Goal: Task Accomplishment & Management: Manage account settings

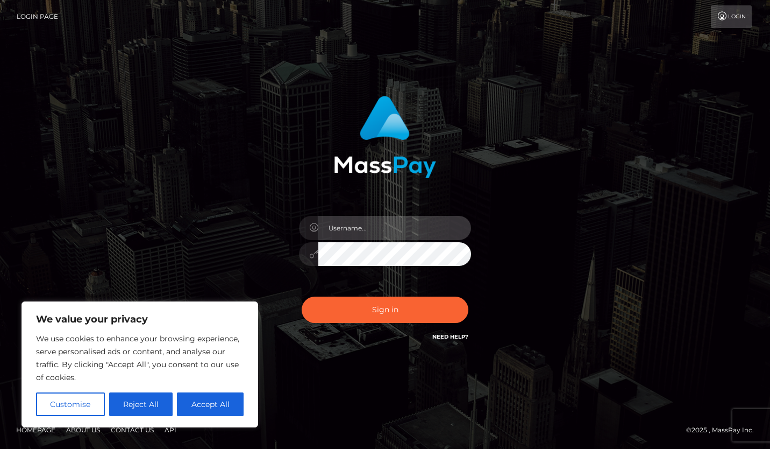
click at [409, 234] on input "text" at bounding box center [395, 228] width 153 height 24
type input "[PERSON_NAME][EMAIL_ADDRESS][DOMAIN_NAME]"
click at [302, 296] on button "Sign in" at bounding box center [385, 309] width 167 height 26
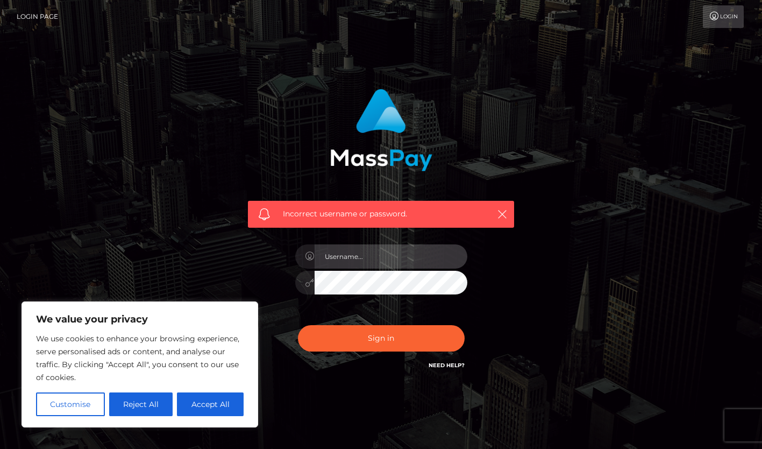
click at [386, 250] on input "text" at bounding box center [391, 256] width 153 height 24
type input "[PERSON_NAME][EMAIL_ADDRESS][DOMAIN_NAME]"
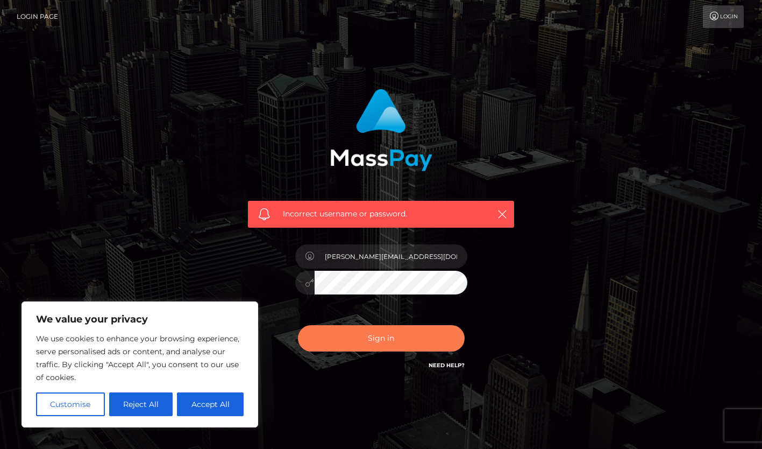
click at [406, 332] on button "Sign in" at bounding box center [381, 338] width 167 height 26
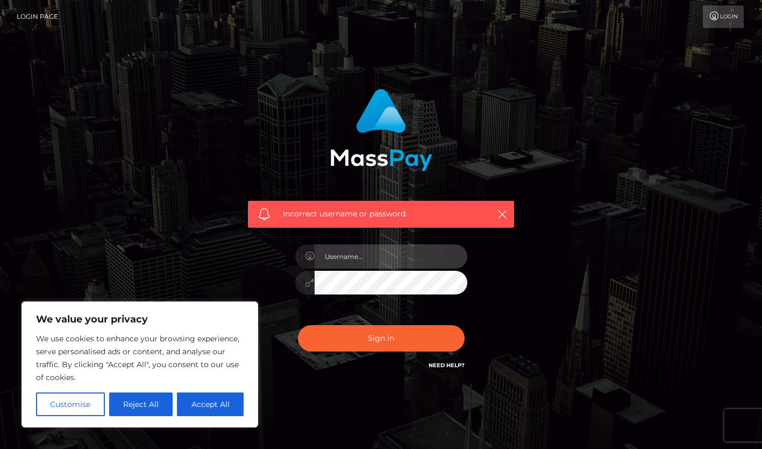
click at [370, 263] on input "text" at bounding box center [391, 256] width 153 height 24
type input "[PERSON_NAME][EMAIL_ADDRESS][DOMAIN_NAME]"
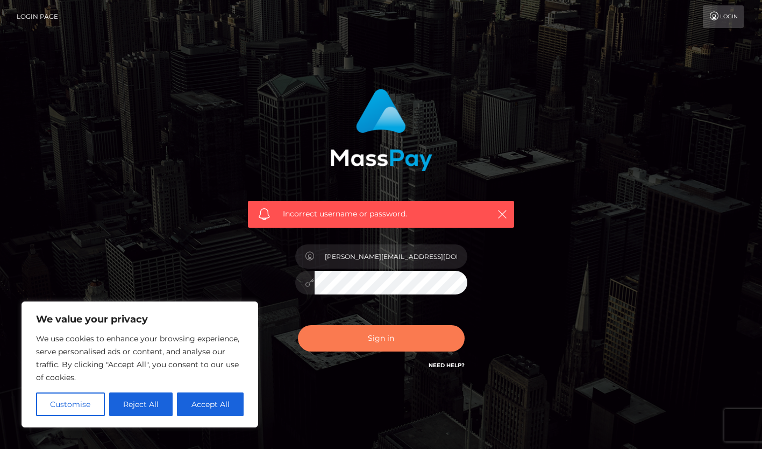
click at [437, 334] on button "Sign in" at bounding box center [381, 338] width 167 height 26
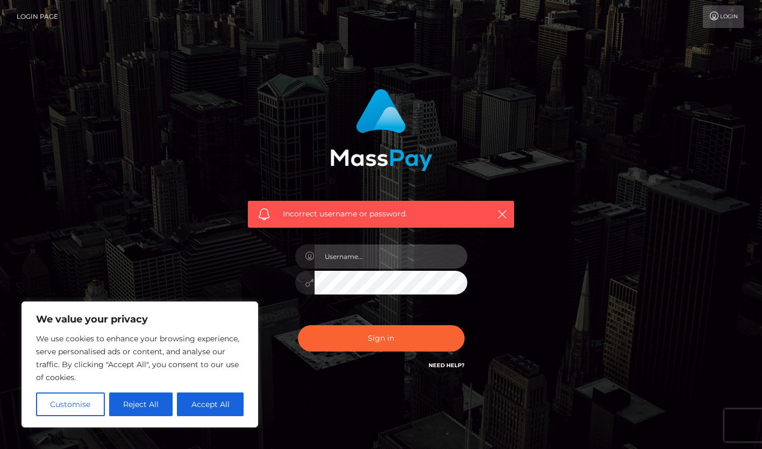
click at [449, 257] on input "text" at bounding box center [391, 256] width 153 height 24
type input "[PERSON_NAME][EMAIL_ADDRESS][DOMAIN_NAME]"
click at [439, 366] on link "Need Help?" at bounding box center [447, 365] width 36 height 7
click at [200, 190] on div "Incorrect username or password. joseph.ajami1998@gmail.com" at bounding box center [381, 235] width 613 height 309
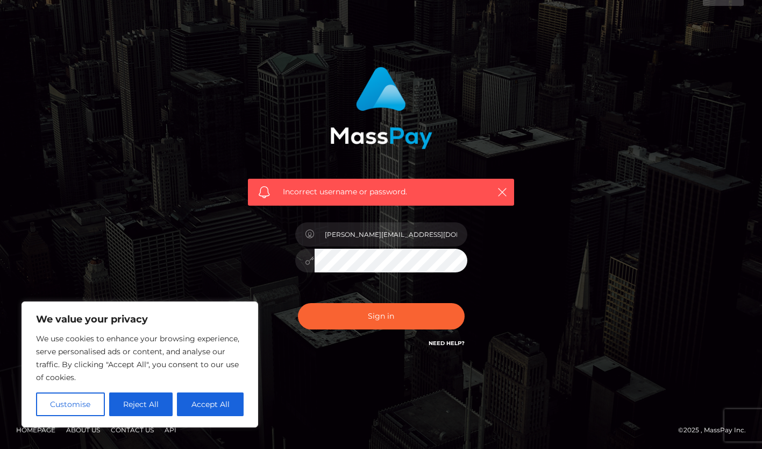
click at [197, 411] on button "Accept All" at bounding box center [210, 404] width 67 height 24
checkbox input "true"
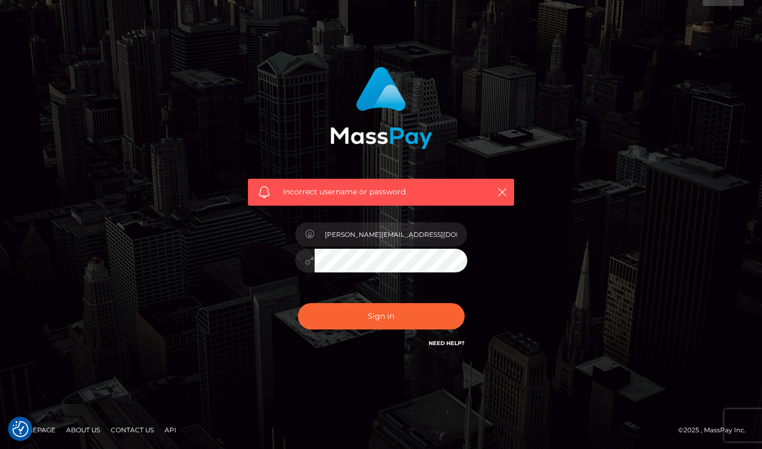
click at [395, 274] on div "[PERSON_NAME][EMAIL_ADDRESS][DOMAIN_NAME]" at bounding box center [381, 255] width 188 height 82
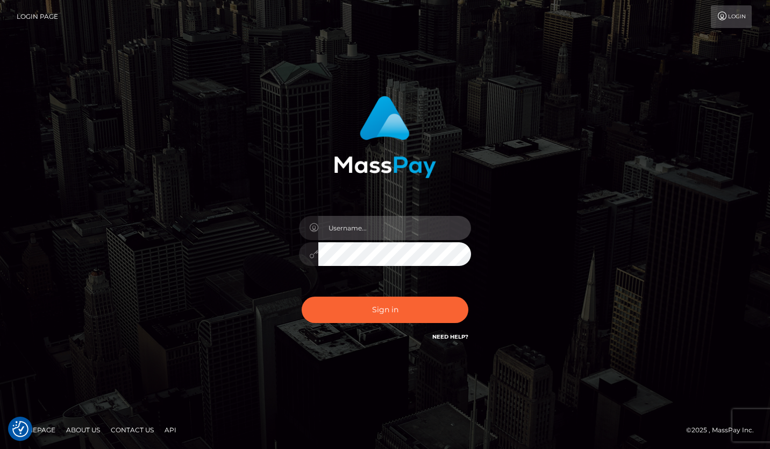
click at [349, 231] on input "text" at bounding box center [395, 228] width 153 height 24
type input "[PERSON_NAME][EMAIL_ADDRESS][DOMAIN_NAME]"
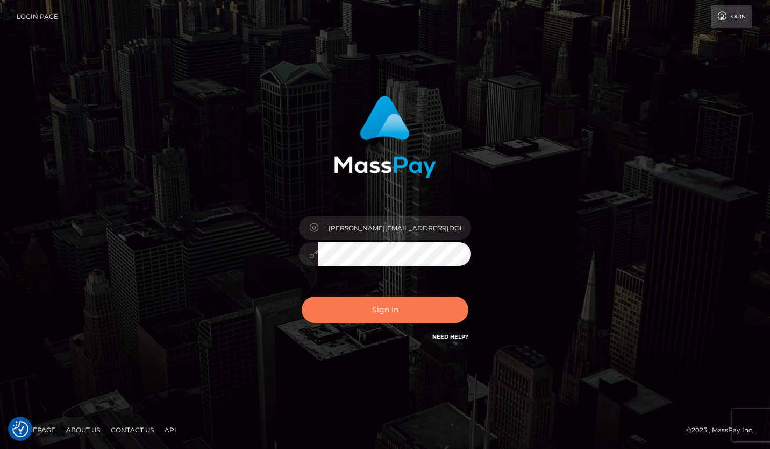
click at [420, 307] on button "Sign in" at bounding box center [385, 309] width 167 height 26
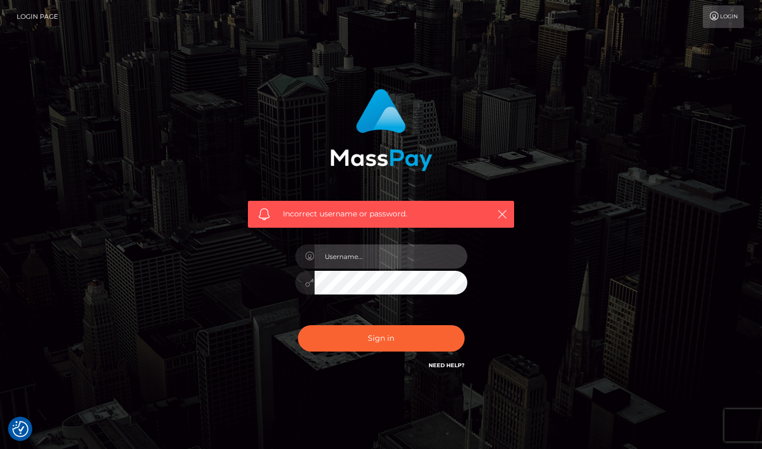
click at [413, 251] on input "text" at bounding box center [391, 256] width 153 height 24
type input "[PERSON_NAME][EMAIL_ADDRESS][DOMAIN_NAME]"
click at [445, 368] on h6 "Need Help?" at bounding box center [447, 364] width 36 height 9
click at [444, 365] on link "Need Help?" at bounding box center [447, 365] width 36 height 7
click at [662, 129] on div "Incorrect username or password. joseph.ajami1998@gmail.com" at bounding box center [381, 235] width 613 height 309
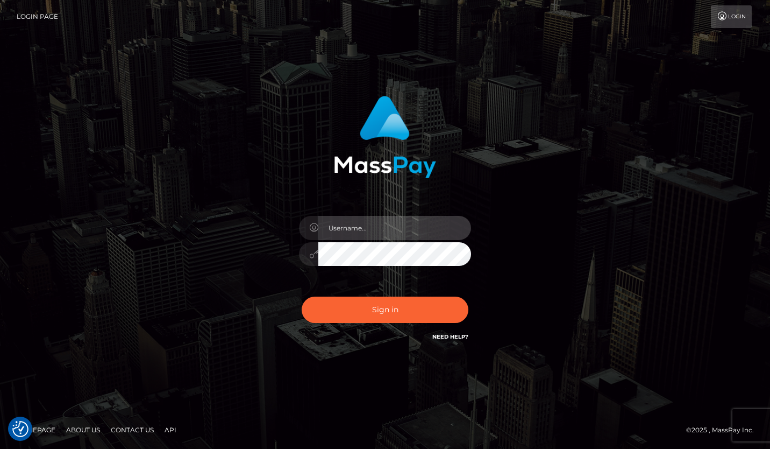
click at [364, 227] on input "text" at bounding box center [395, 228] width 153 height 24
type input "[PERSON_NAME][EMAIL_ADDRESS][DOMAIN_NAME]"
click at [302, 296] on button "Sign in" at bounding box center [385, 309] width 167 height 26
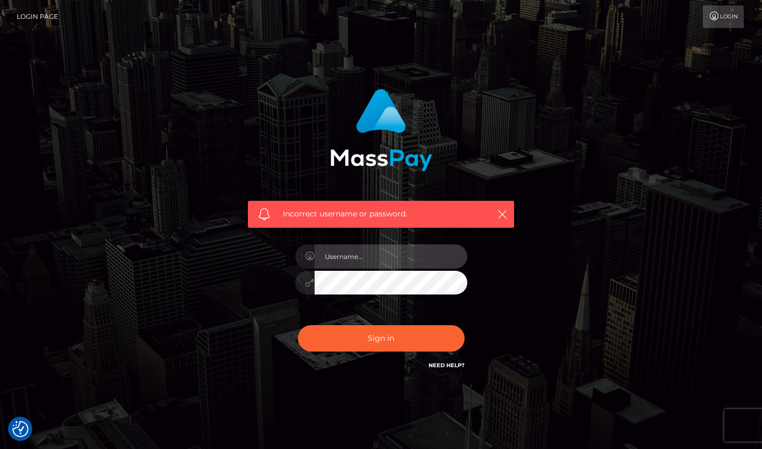
click at [354, 259] on input "text" at bounding box center [391, 256] width 153 height 24
type input "joseph.ajami1998@gmail.com"
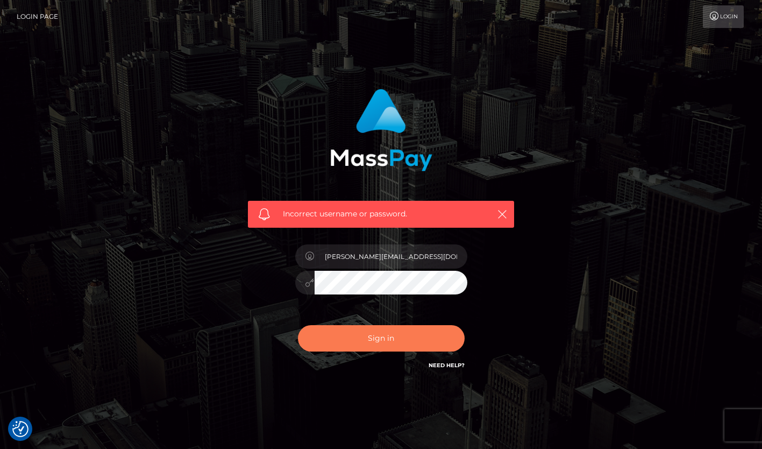
click at [420, 329] on button "Sign in" at bounding box center [381, 338] width 167 height 26
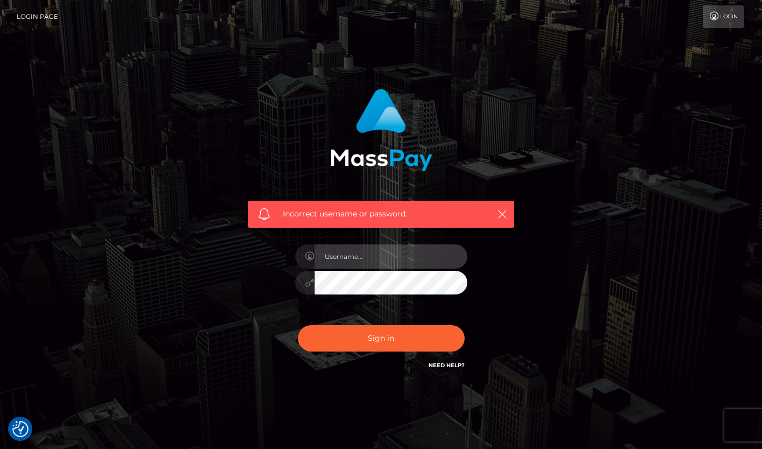
click at [413, 255] on input "text" at bounding box center [391, 256] width 153 height 24
type input "joseph.ajami1998@gmail.com"
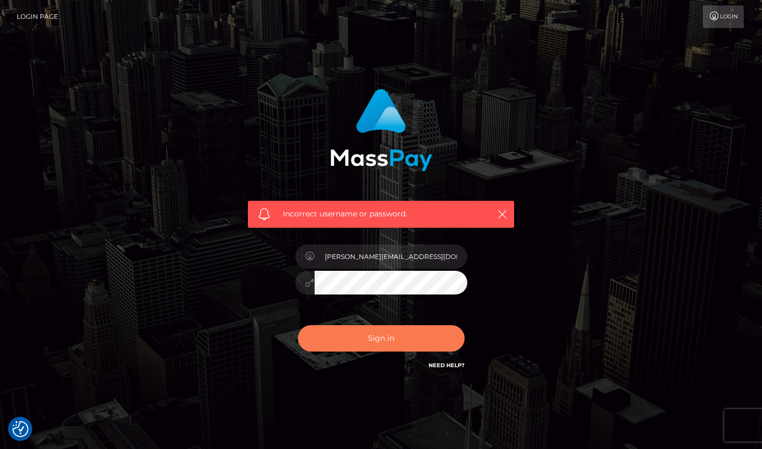
click at [411, 336] on button "Sign in" at bounding box center [381, 338] width 167 height 26
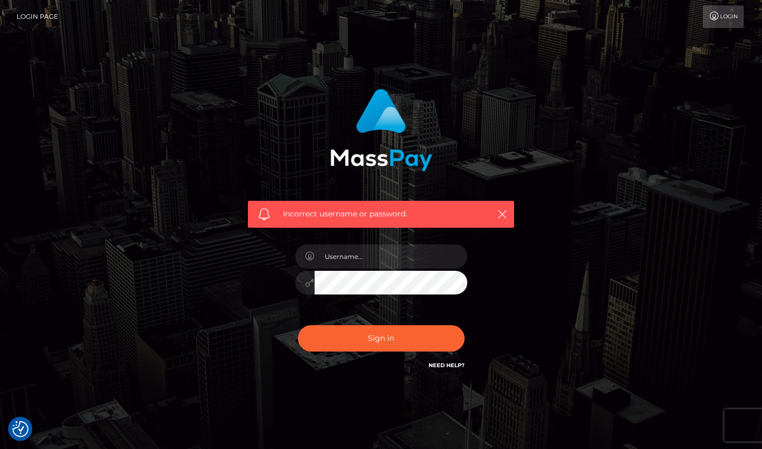
click at [52, 11] on link "Login Page" at bounding box center [37, 16] width 41 height 23
